Goal: Transaction & Acquisition: Purchase product/service

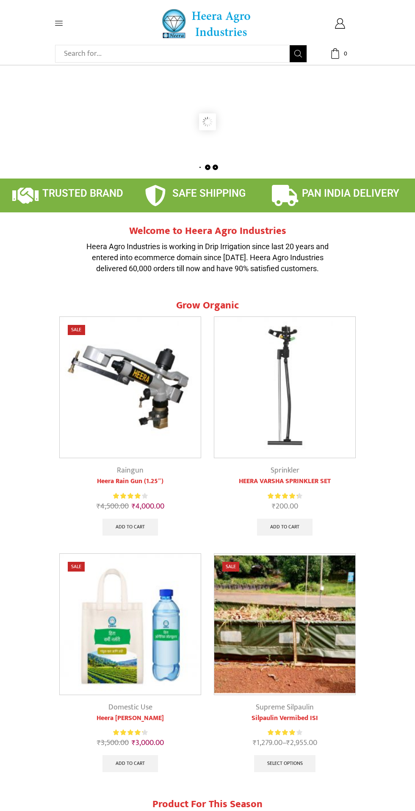
click at [59, 23] on icon at bounding box center [59, 23] width 8 height 5
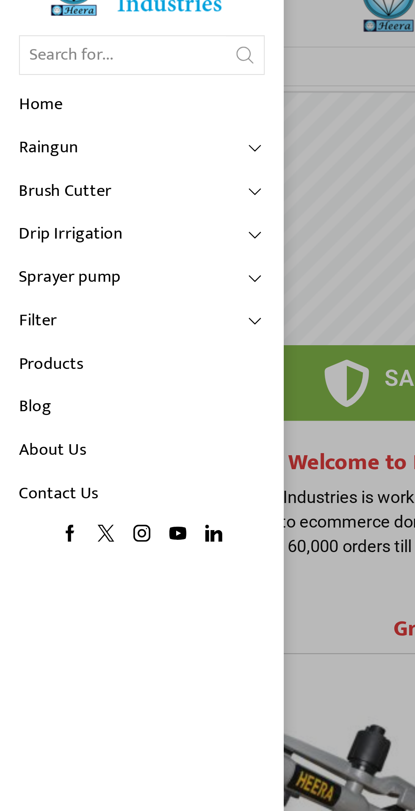
click at [28, 72] on link "Home" at bounding box center [63, 70] width 110 height 19
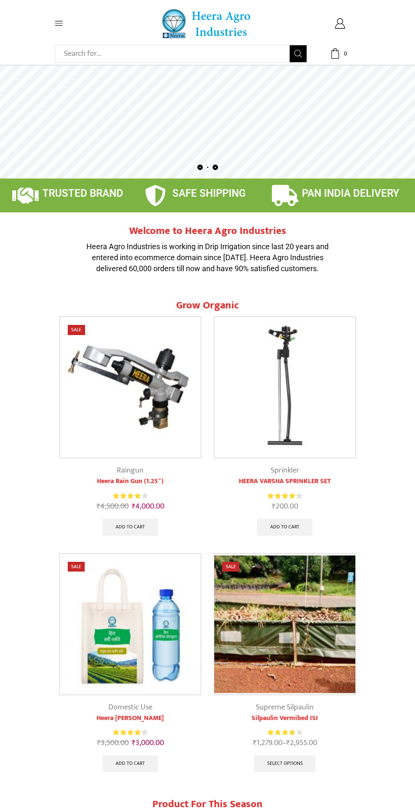
click at [59, 23] on icon at bounding box center [59, 23] width 8 height 5
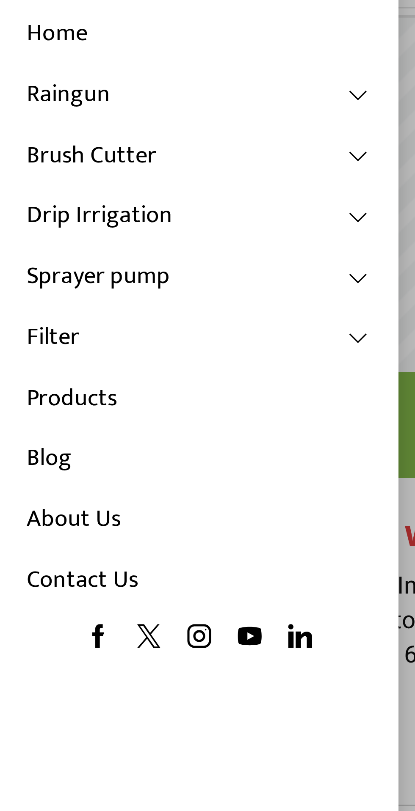
click at [31, 185] on link "Products" at bounding box center [63, 187] width 110 height 19
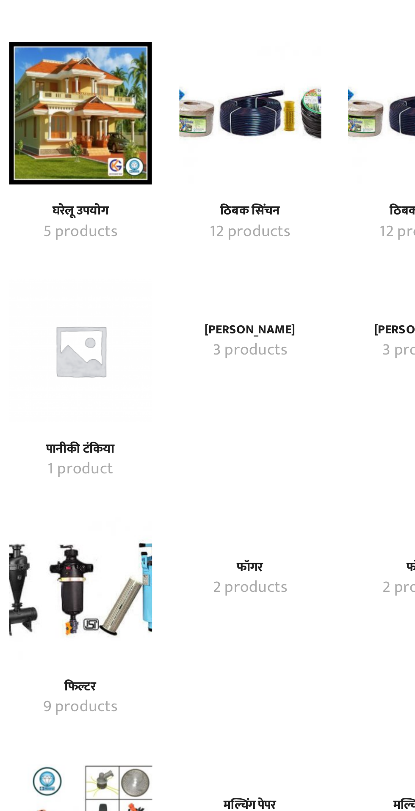
scroll to position [306, 0]
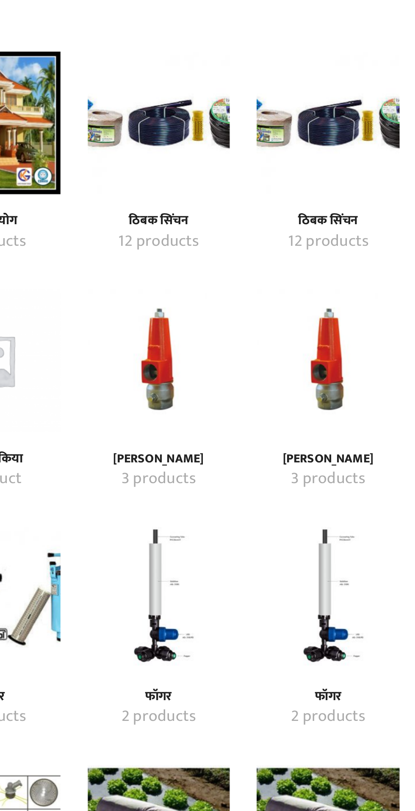
click at [164, 68] on img "Visit product category ठिबक सिंचन" at bounding box center [168, 57] width 67 height 67
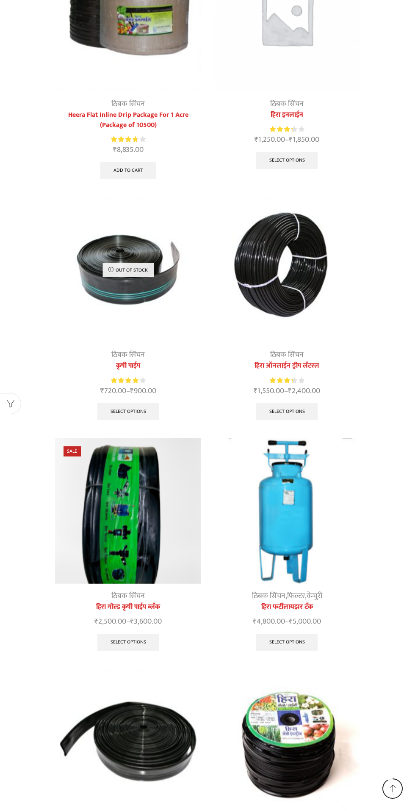
scroll to position [722, 0]
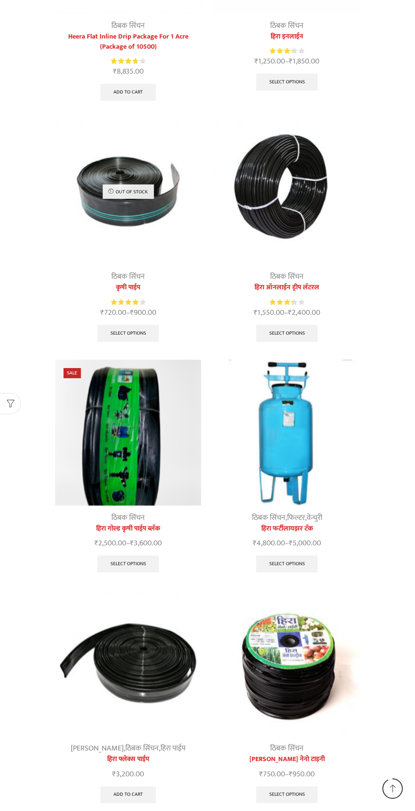
click at [142, 452] on img at bounding box center [128, 433] width 146 height 146
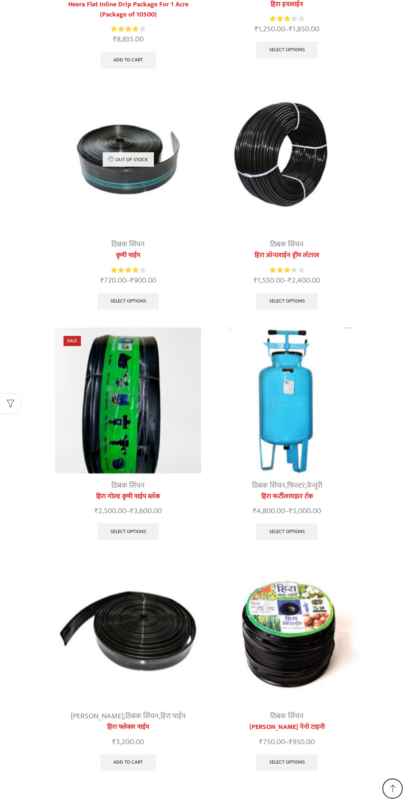
scroll to position [781, 0]
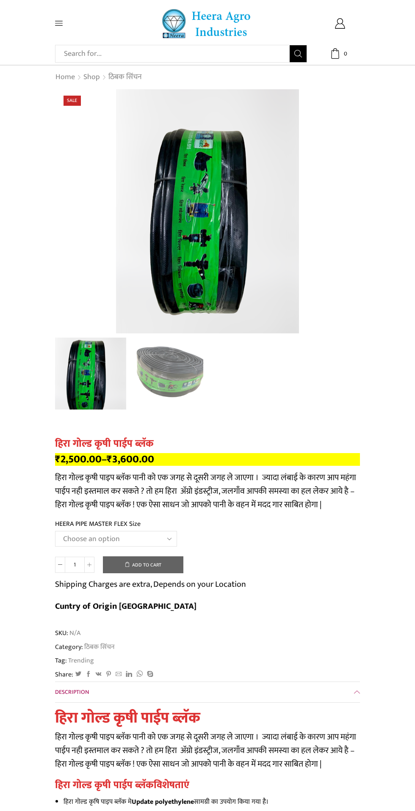
click at [140, 534] on select "Choose an option HEERA PIPE MASTER FLEX 3″ HEERA PIPE MASTER FLEX 4″" at bounding box center [116, 539] width 122 height 16
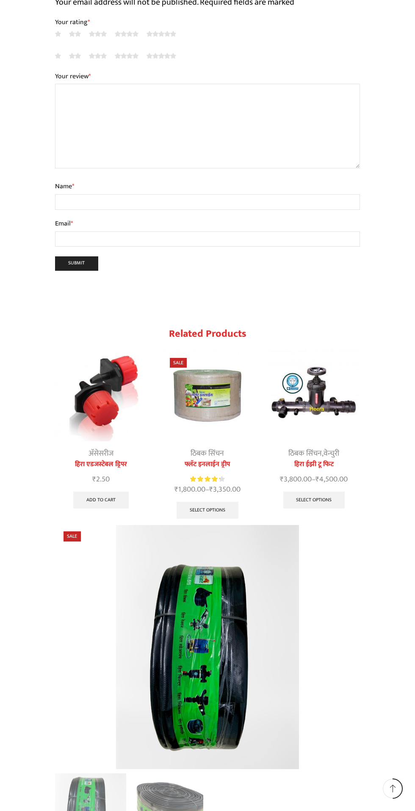
scroll to position [1036, 0]
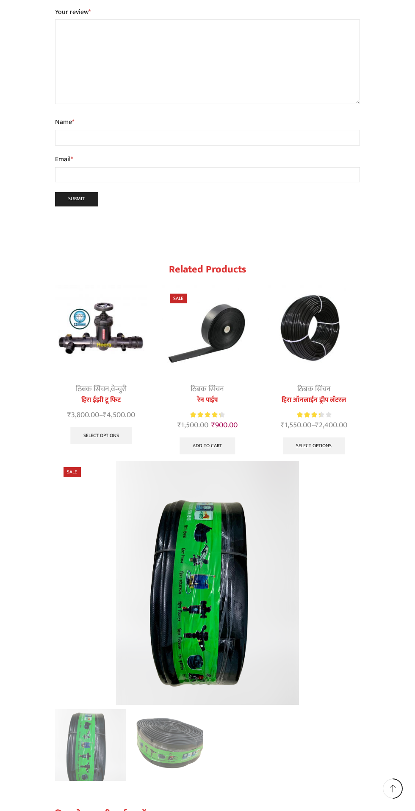
click at [315, 325] on img "5 / 10" at bounding box center [314, 331] width 92 height 92
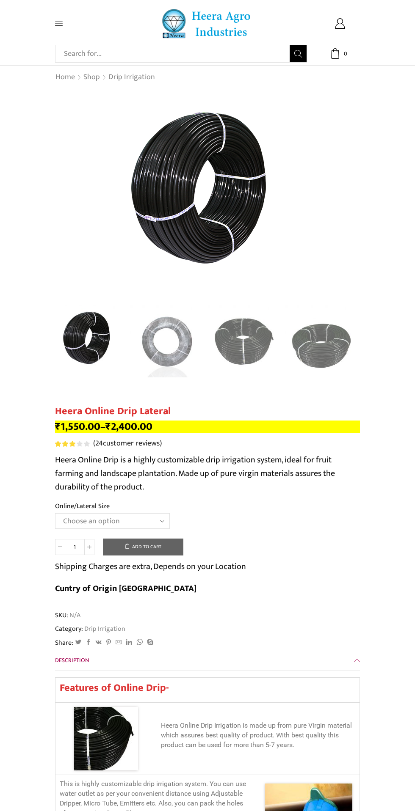
click at [159, 518] on select "Choose an option Heera Online 16MM Heera Online GOLD 16MM Heera Online 12MM Hee…" at bounding box center [112, 521] width 115 height 16
click at [55, 514] on select "Choose an option Heera Online 16MM Heera Online GOLD 16MM Heera Online 12MM Hee…" at bounding box center [112, 521] width 115 height 16
select select "Heera Online GOLD 16MM"
